Goal: Task Accomplishment & Management: Manage account settings

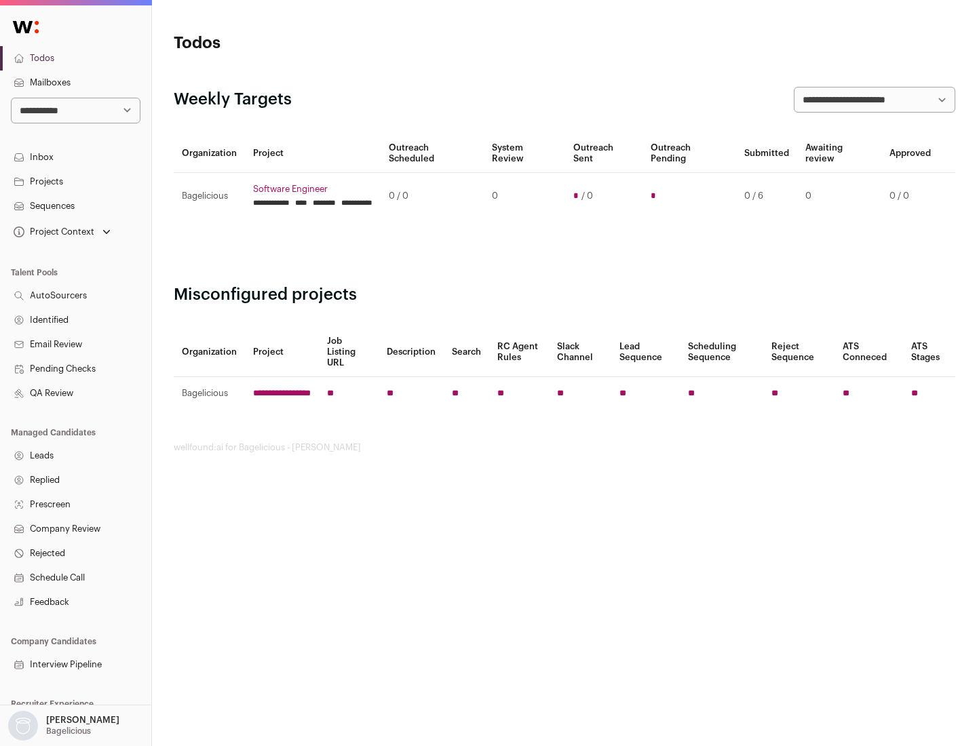
click at [75, 181] on link "Projects" at bounding box center [75, 182] width 151 height 24
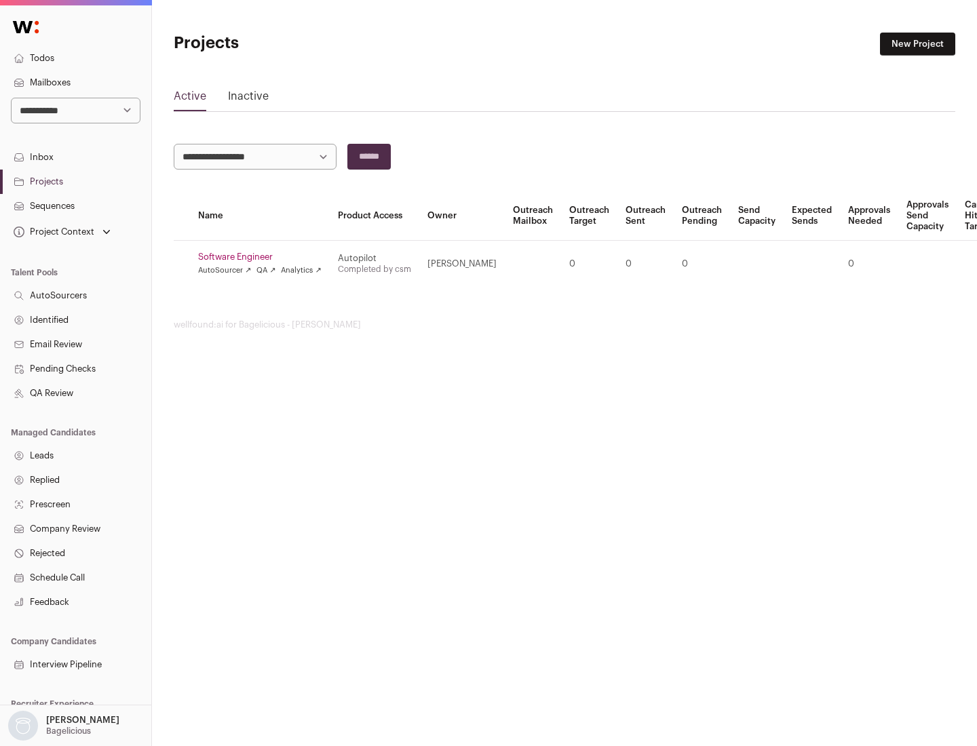
click at [264, 257] on link "Software Engineer" at bounding box center [259, 257] width 123 height 11
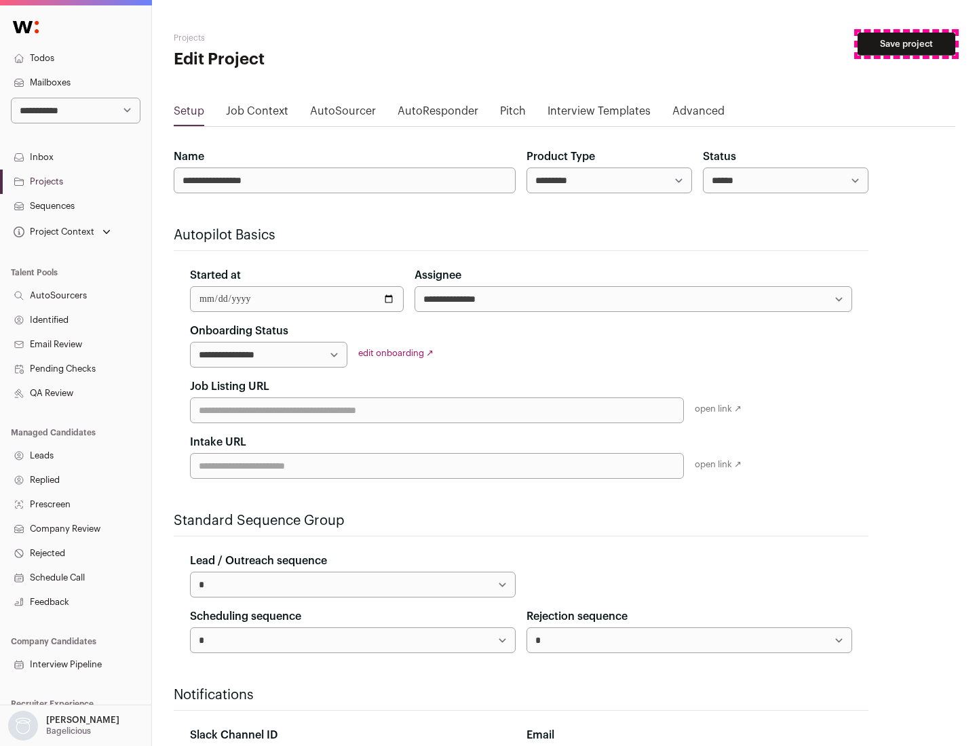
click at [906, 44] on button "Save project" at bounding box center [906, 44] width 98 height 23
